Goal: Transaction & Acquisition: Purchase product/service

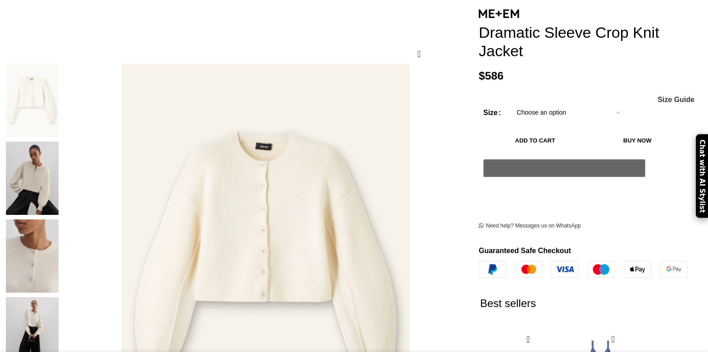
click at [472, 204] on div "Size Choose an option 4 UK 6 [GEOGRAPHIC_DATA] 8 [GEOGRAPHIC_DATA] 10 [GEOGRAPH…" at bounding box center [583, 191] width 222 height 174
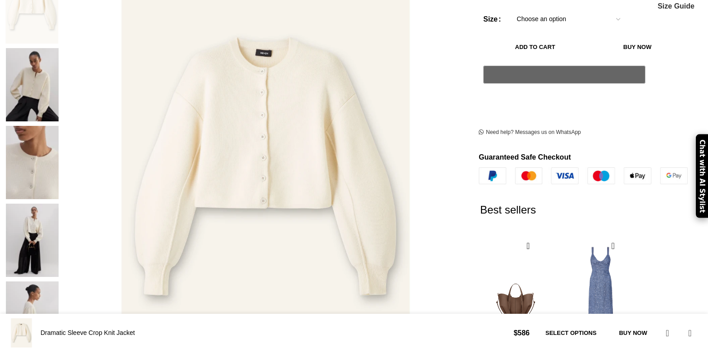
scroll to position [225, 0]
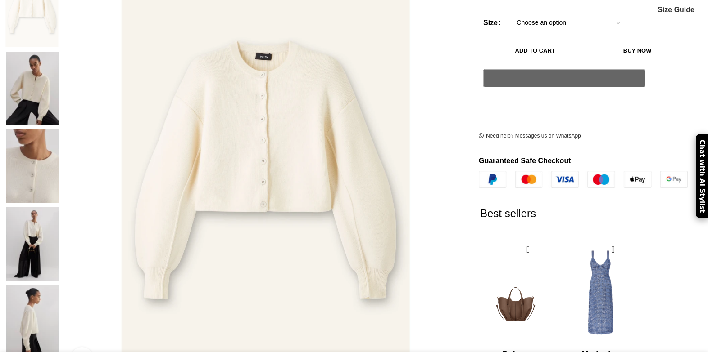
click at [59, 61] on img at bounding box center [32, 88] width 55 height 73
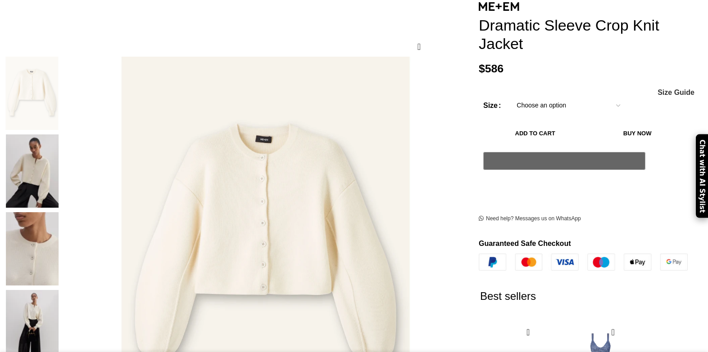
scroll to position [135, 0]
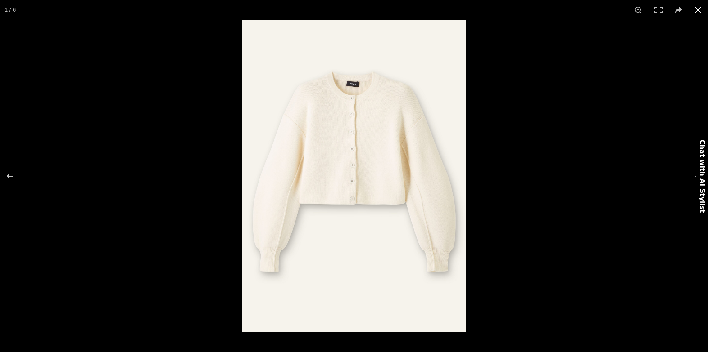
click at [657, 154] on div at bounding box center [596, 196] width 708 height 352
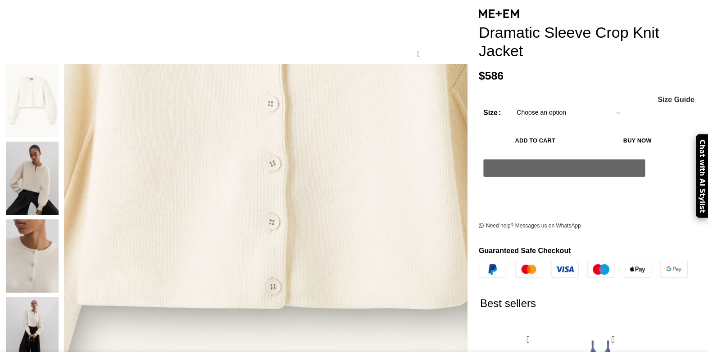
click at [254, 204] on img at bounding box center [279, 204] width 823 height 1152
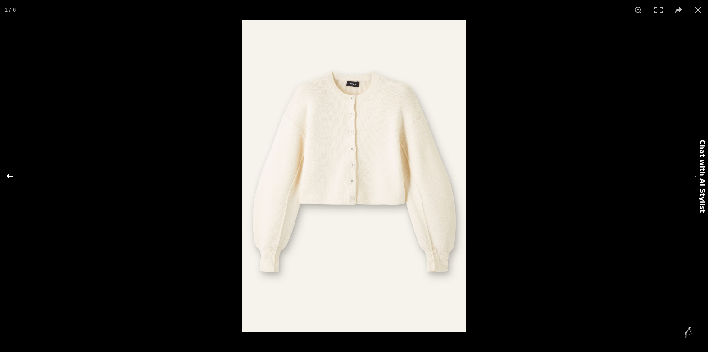
click at [8, 176] on button at bounding box center [16, 176] width 32 height 45
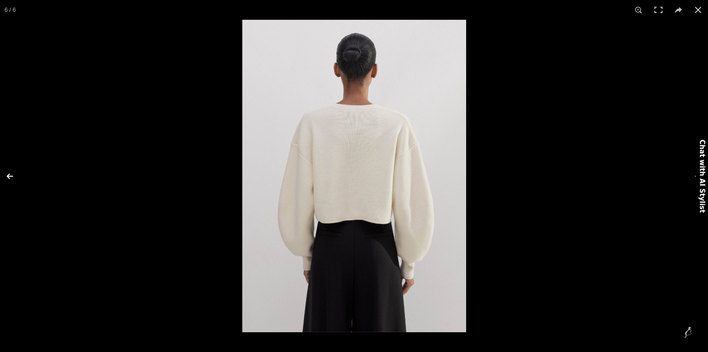
click at [8, 176] on button at bounding box center [16, 176] width 32 height 45
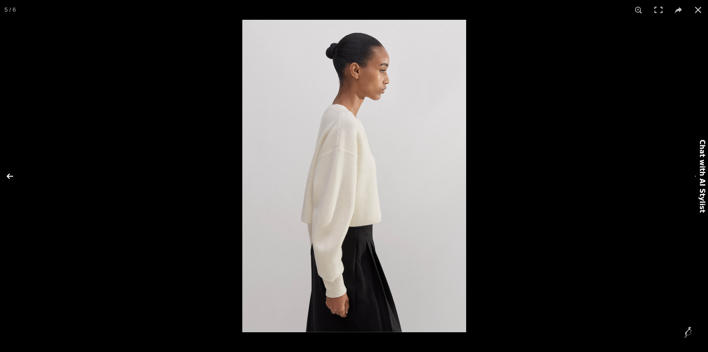
click at [8, 176] on button at bounding box center [16, 176] width 32 height 45
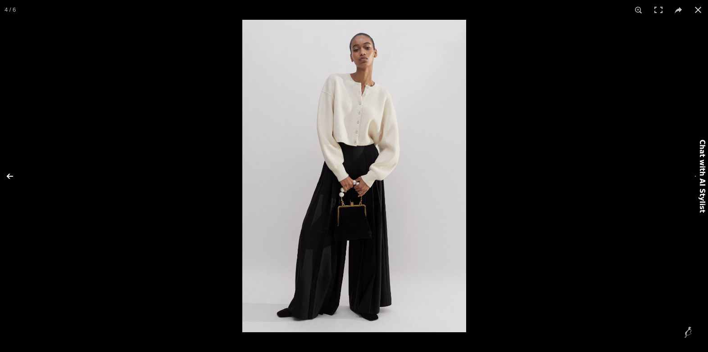
click at [8, 176] on button at bounding box center [16, 176] width 32 height 45
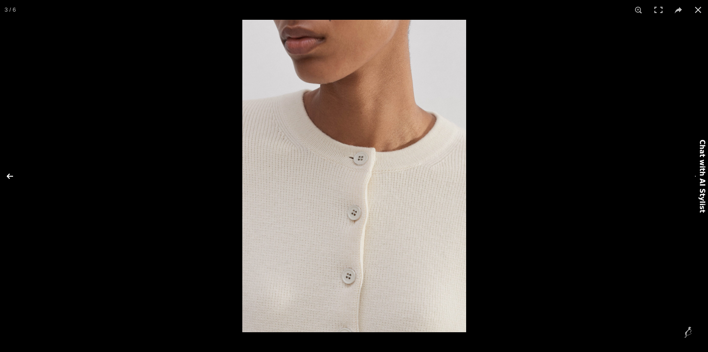
click at [8, 176] on button at bounding box center [16, 176] width 32 height 45
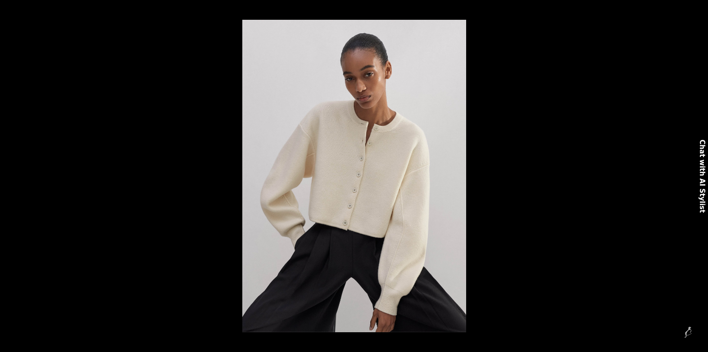
scroll to position [0, 284]
click at [670, 43] on div at bounding box center [596, 196] width 708 height 352
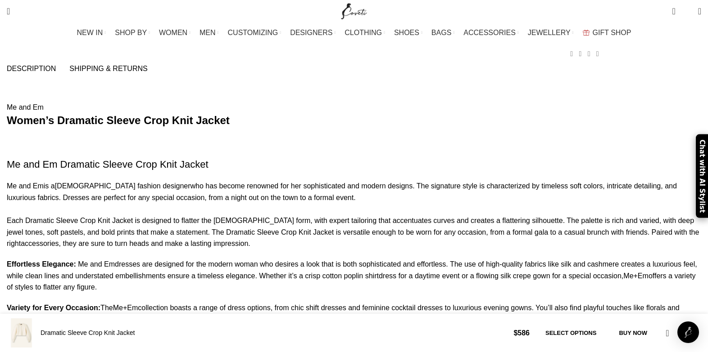
scroll to position [0, 379]
click at [56, 65] on span "Description" at bounding box center [31, 68] width 49 height 7
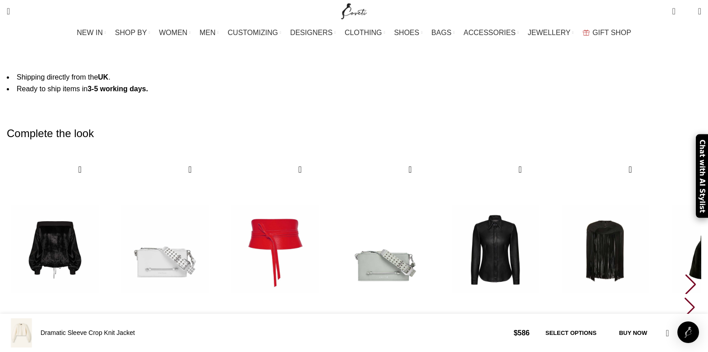
scroll to position [1530, 0]
